Goal: Book appointment/travel/reservation

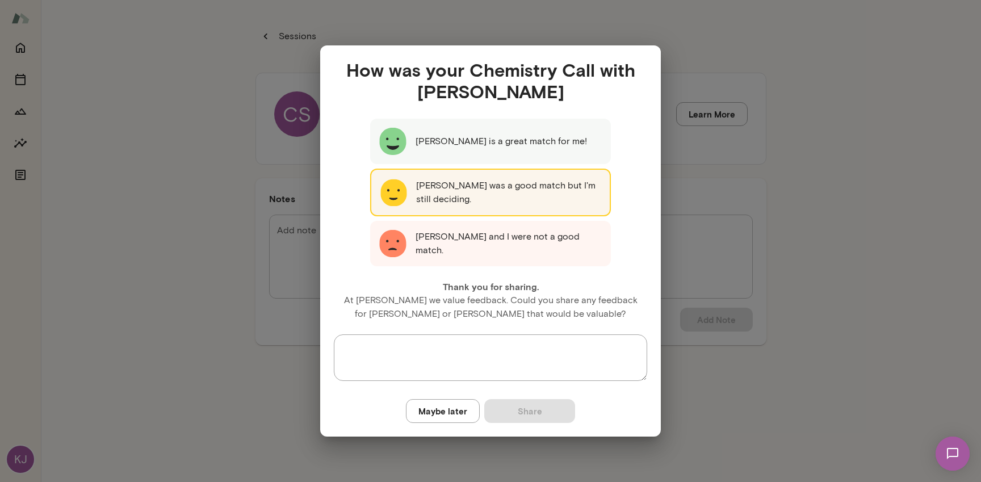
click at [533, 204] on p "[PERSON_NAME] was a good match but I'm still deciding." at bounding box center [508, 192] width 185 height 27
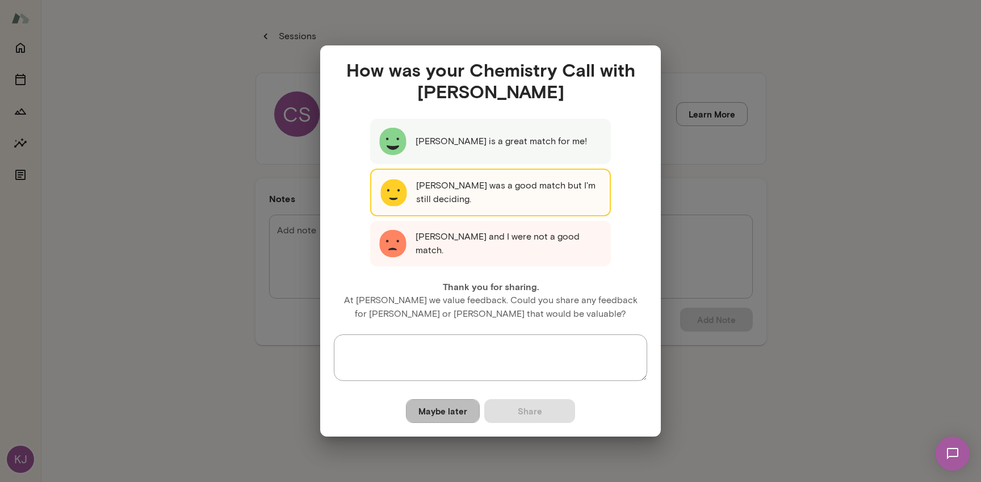
click at [447, 409] on button "Maybe later" at bounding box center [443, 411] width 74 height 24
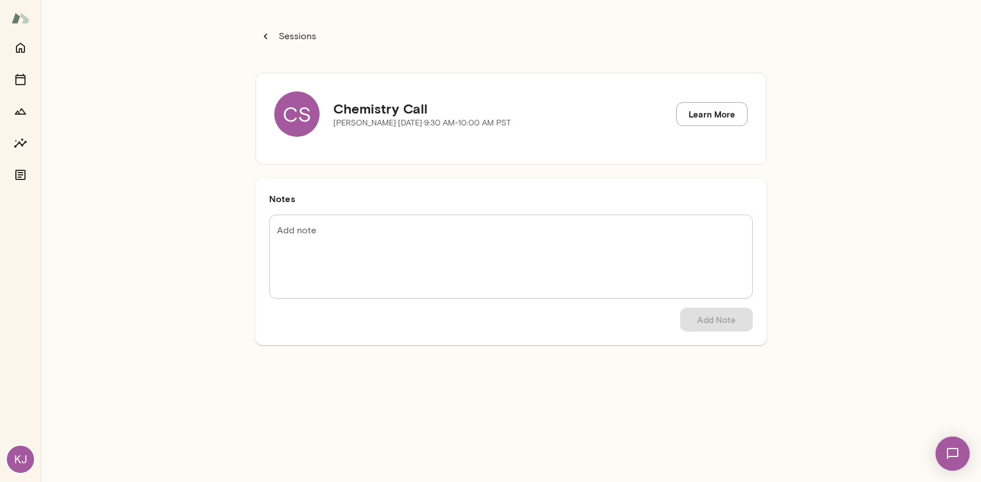
click at [16, 23] on img at bounding box center [20, 18] width 18 height 22
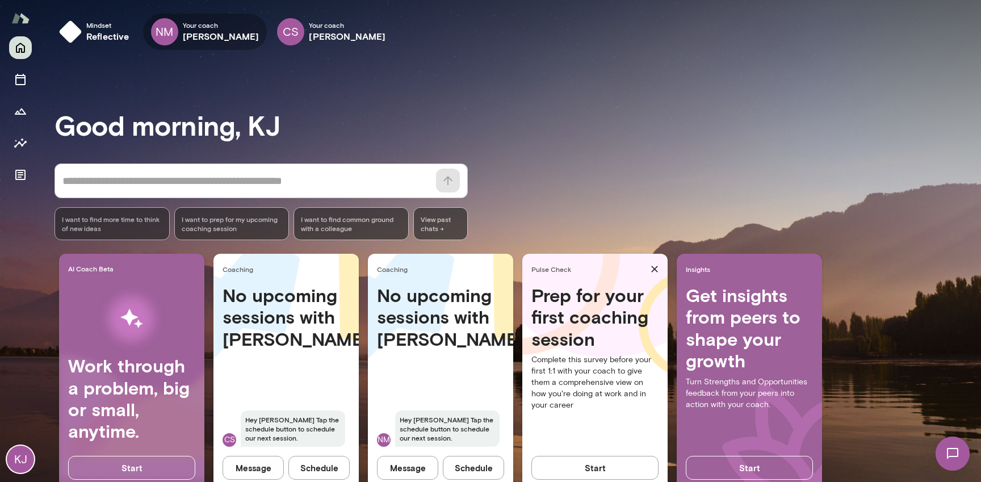
click at [0, 0] on icon "button" at bounding box center [0, 0] width 0 height 0
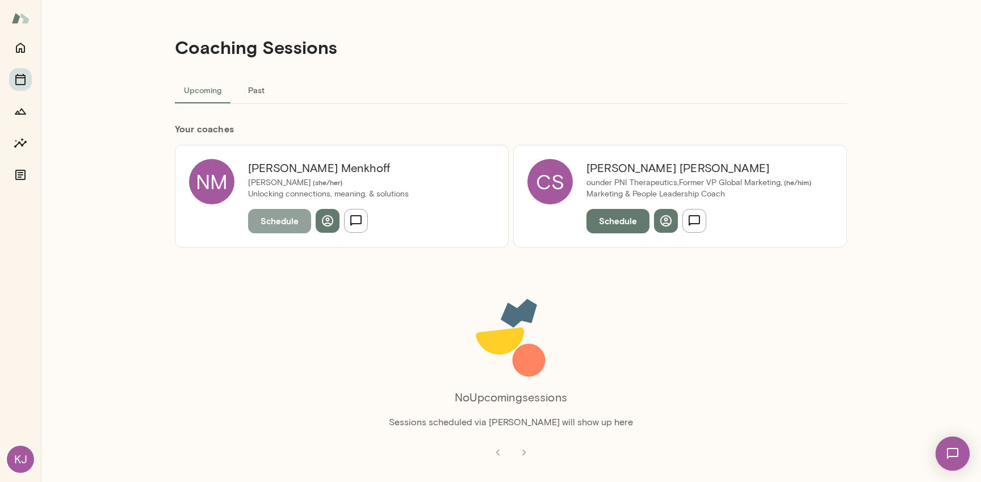
click at [283, 219] on button "Schedule" at bounding box center [279, 221] width 63 height 24
